Goal: Task Accomplishment & Management: Use online tool/utility

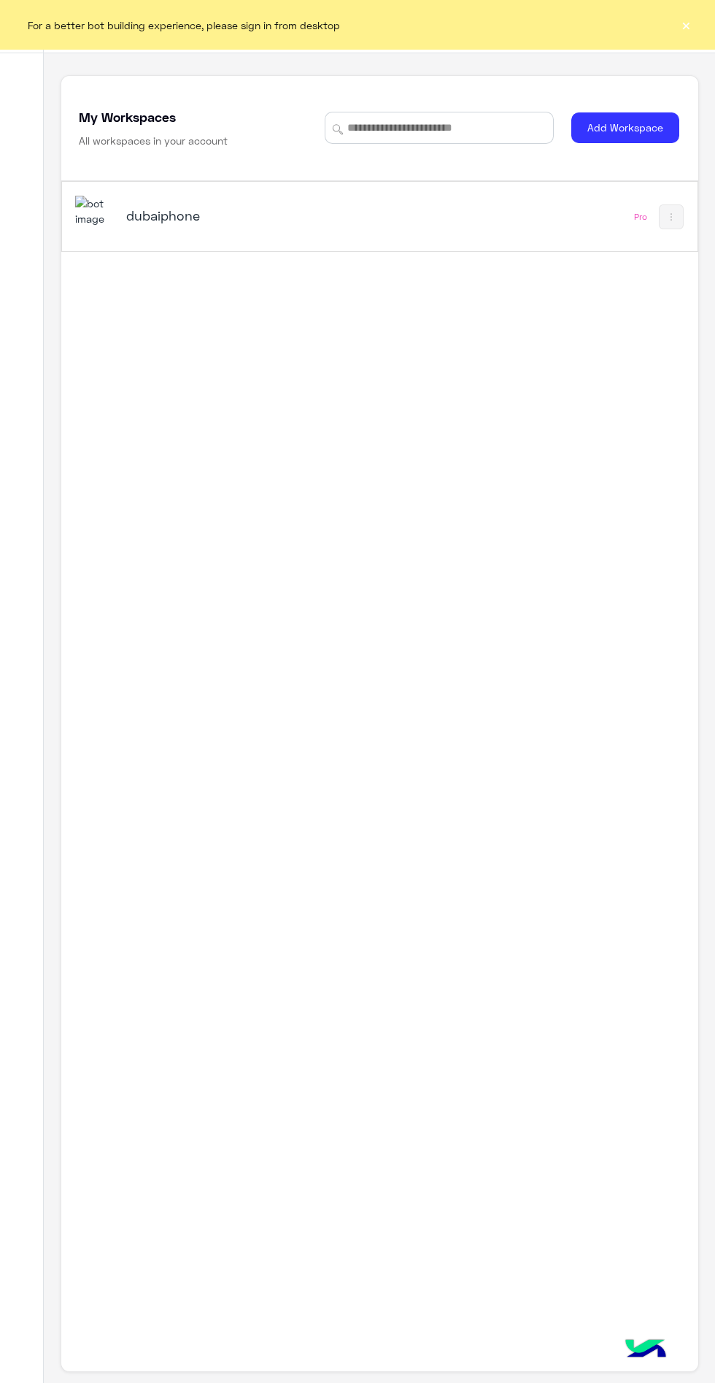
click at [157, 216] on h5 "dubaiphone" at bounding box center [235, 216] width 219 height 18
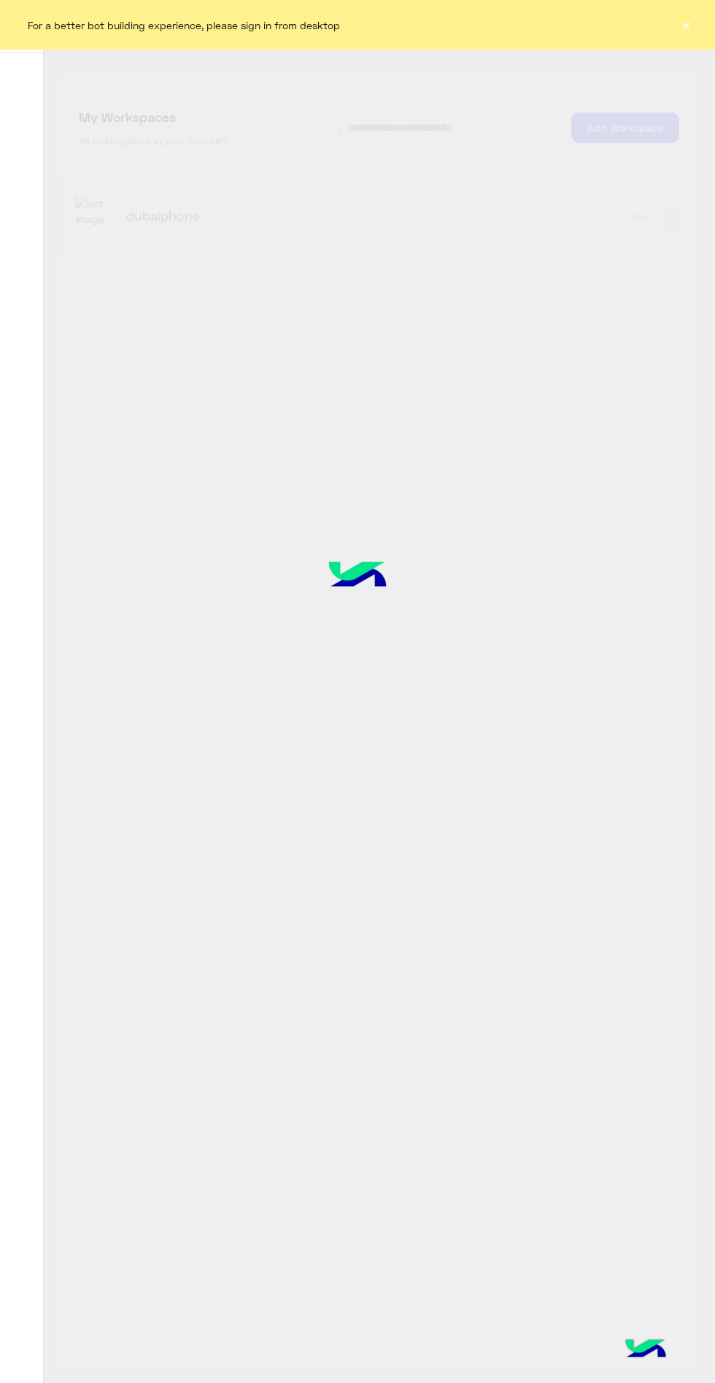
click at [707, 18] on div "For a better bot building experience, please sign in from desktop ×" at bounding box center [357, 25] width 715 height 50
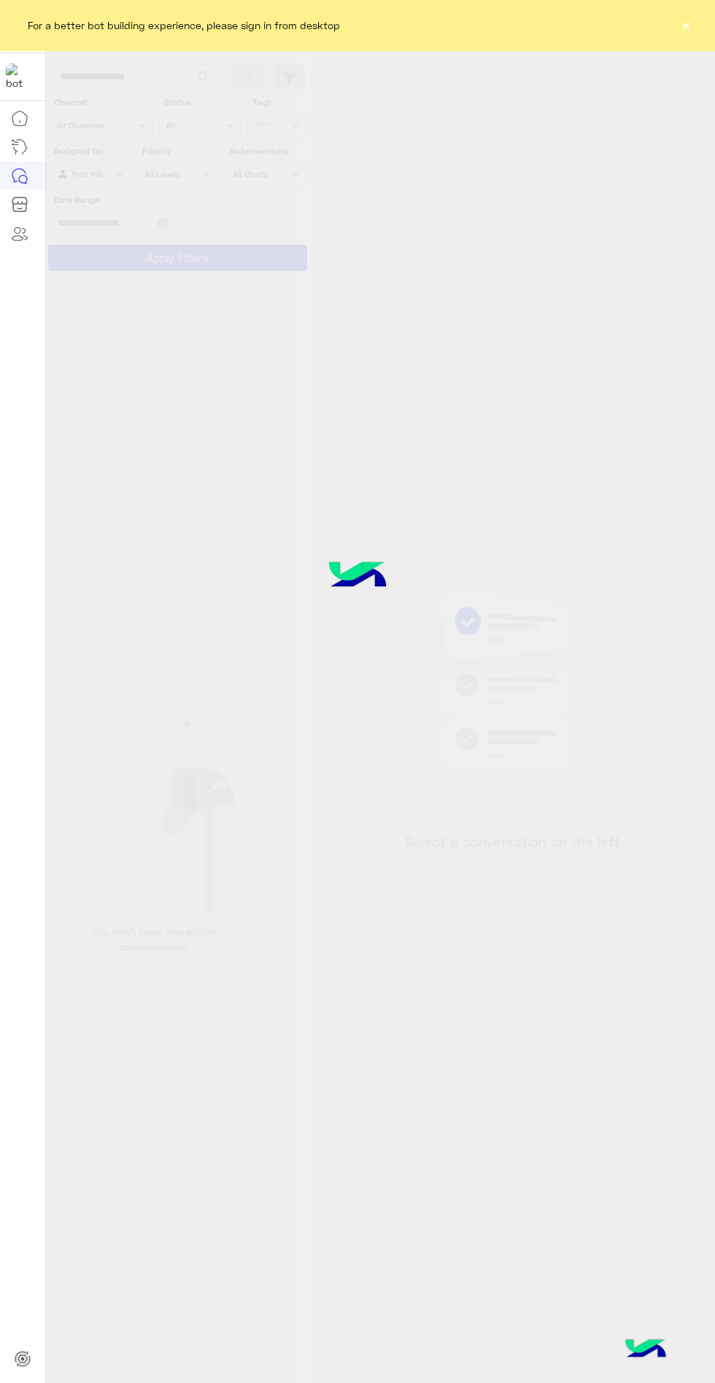
click at [705, 18] on div "For a better bot building experience, please sign in from desktop ×" at bounding box center [357, 25] width 715 height 50
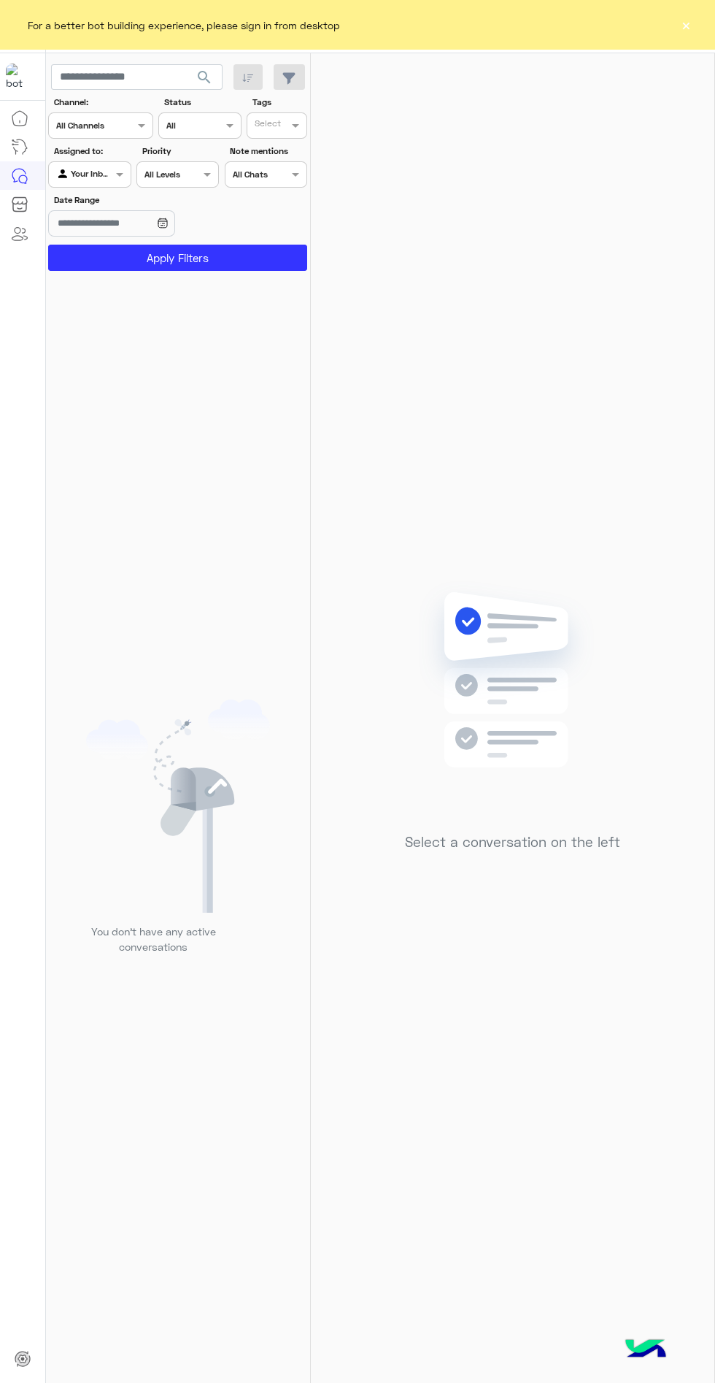
click at [686, 24] on button "×" at bounding box center [686, 25] width 15 height 15
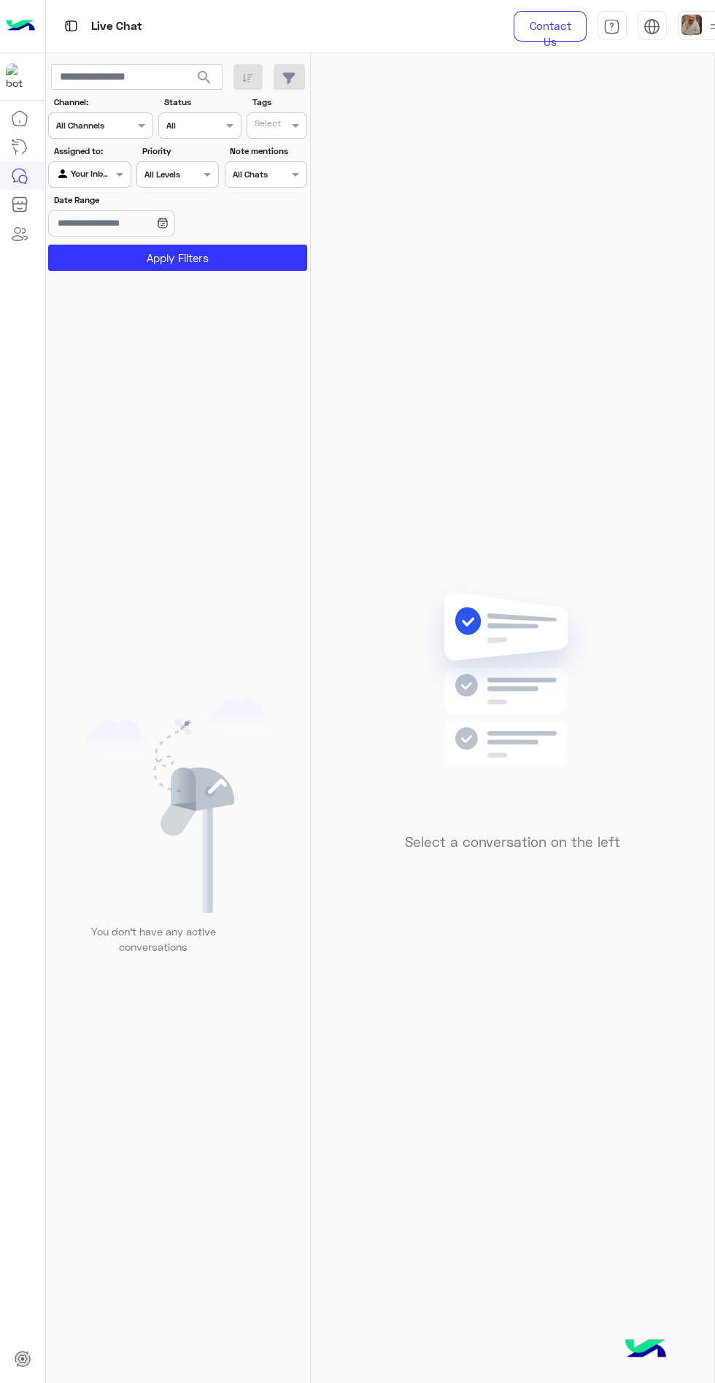
click at [700, 25] on img at bounding box center [692, 25] width 20 height 20
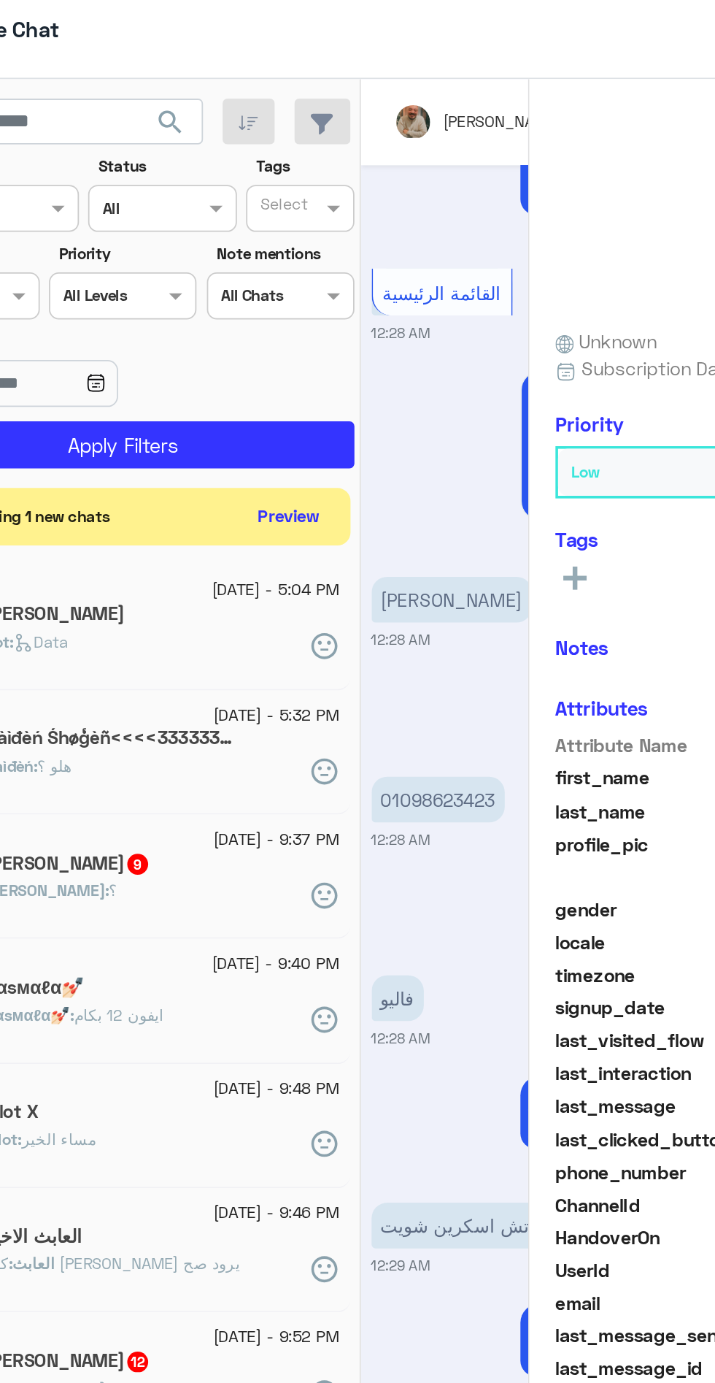
scroll to position [2940, 0]
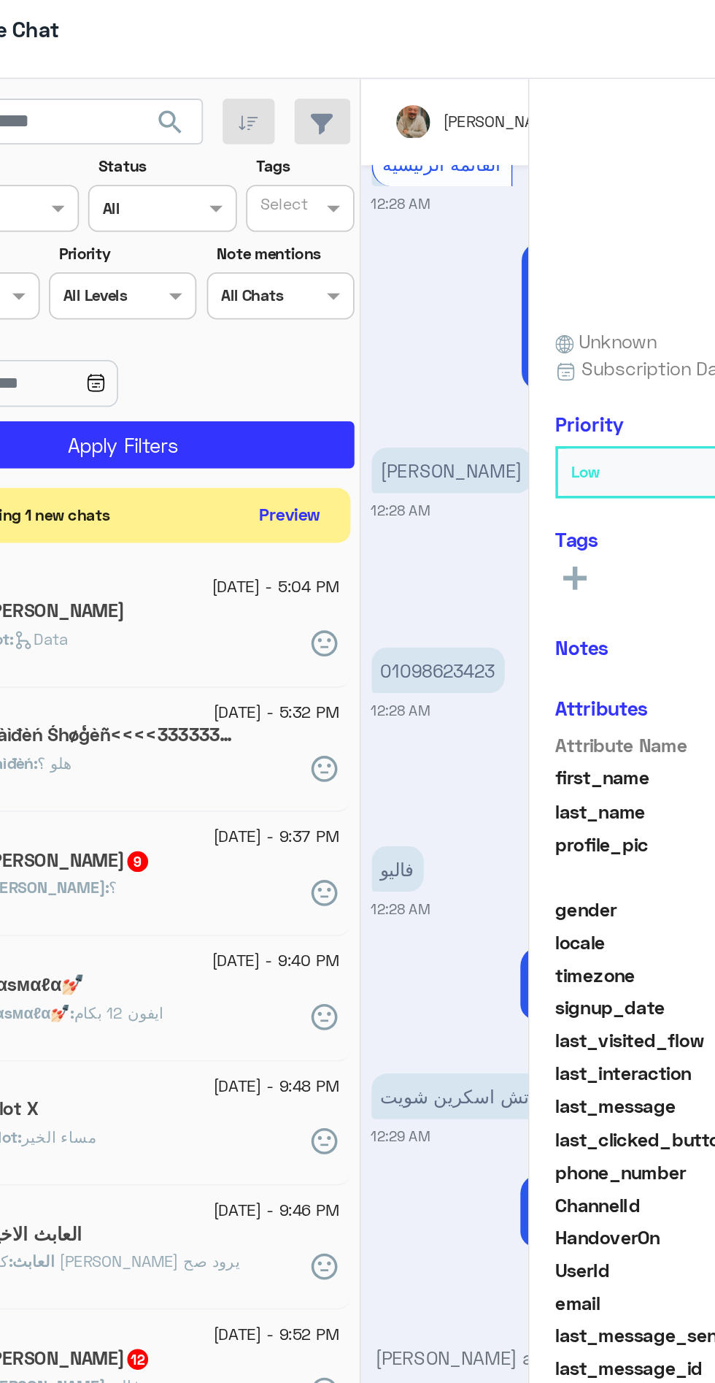
click at [269, 297] on button "Preview" at bounding box center [271, 298] width 45 height 20
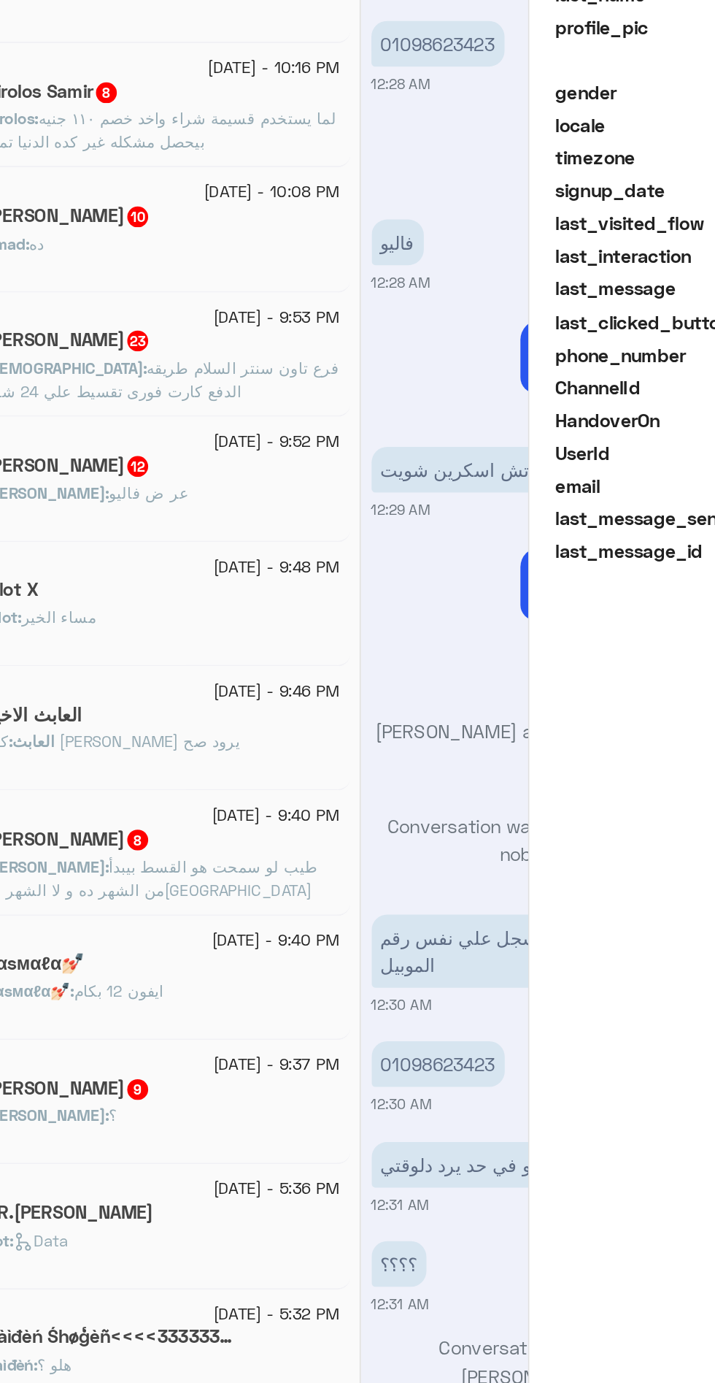
scroll to position [269, 0]
